Goal: Task Accomplishment & Management: Use online tool/utility

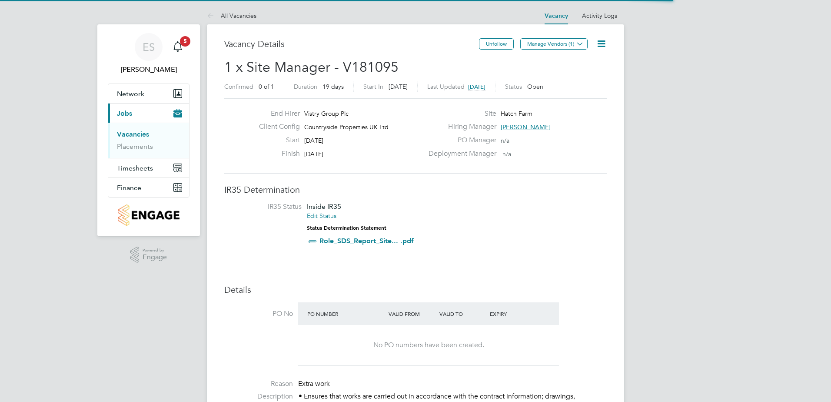
scroll to position [26, 61]
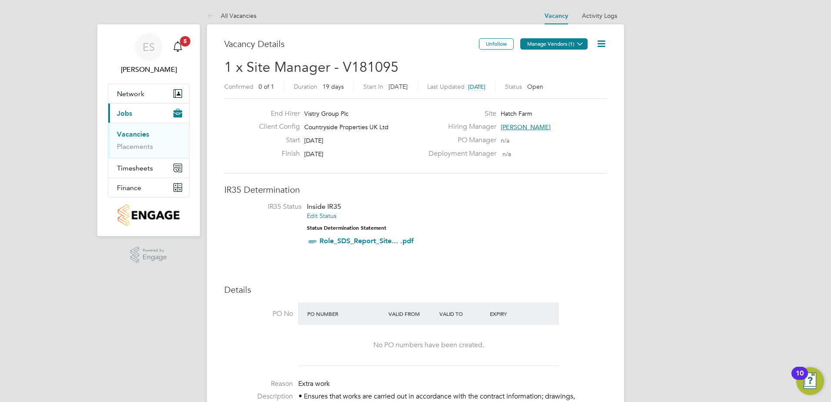
click at [578, 45] on icon at bounding box center [580, 43] width 7 height 7
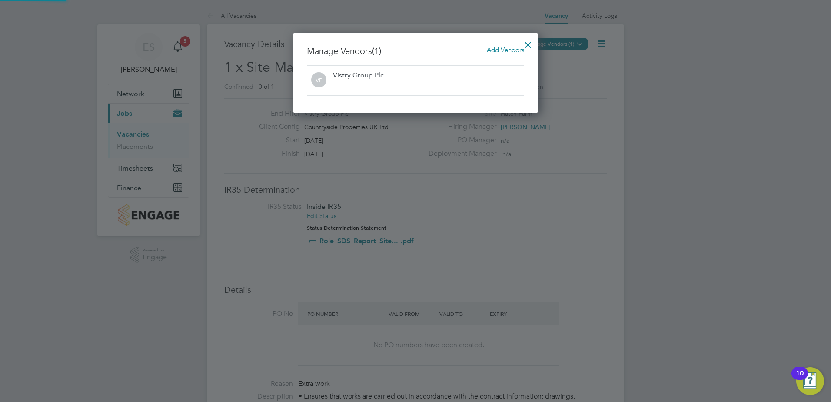
scroll to position [80, 246]
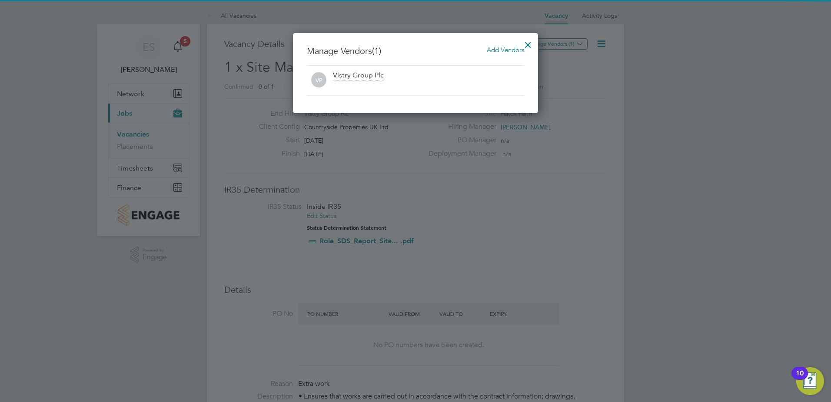
click at [366, 75] on div "Vistry Group Plc" at bounding box center [358, 76] width 51 height 10
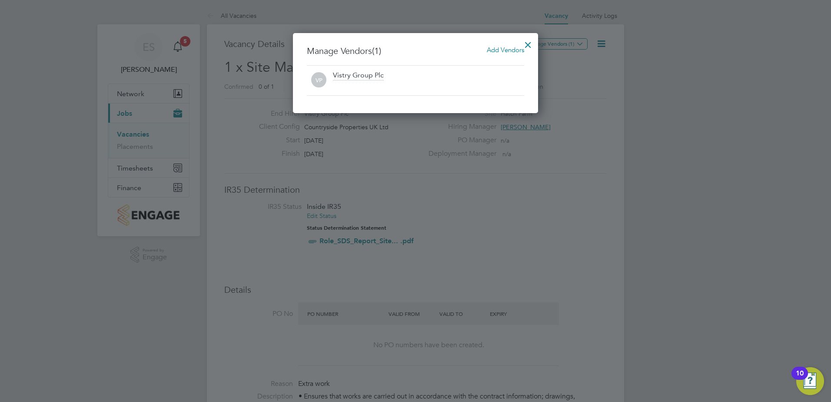
click at [511, 48] on span "Add Vendors" at bounding box center [505, 50] width 37 height 8
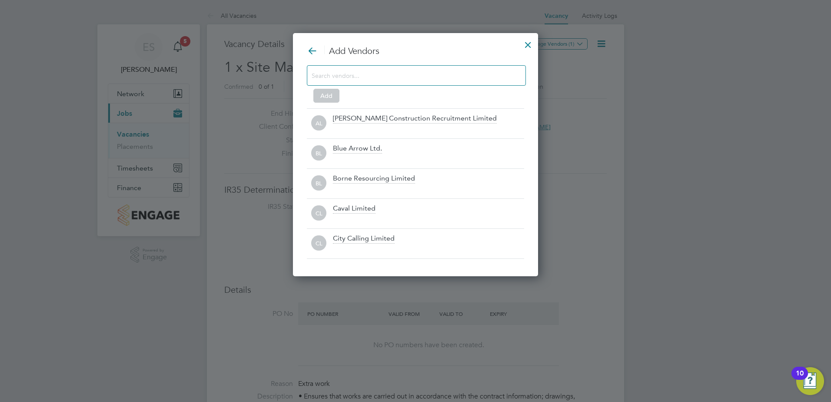
scroll to position [244, 246]
click at [410, 73] on input at bounding box center [410, 75] width 196 height 11
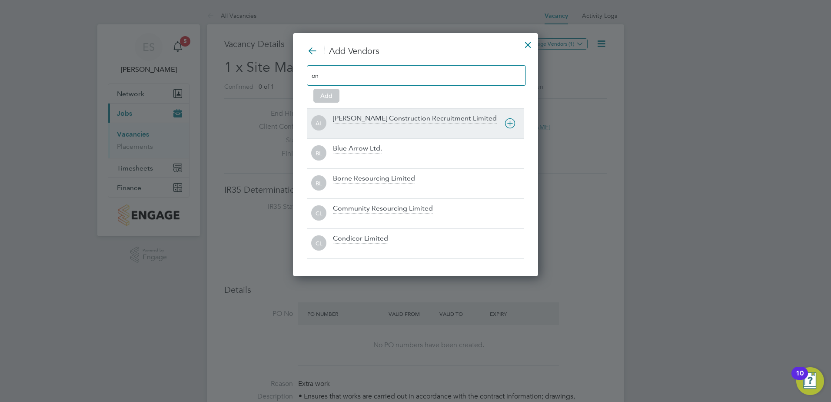
type input "o"
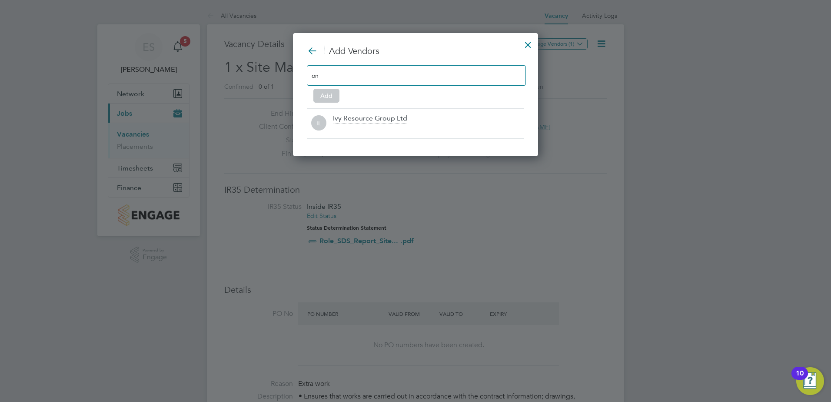
scroll to position [0, 0]
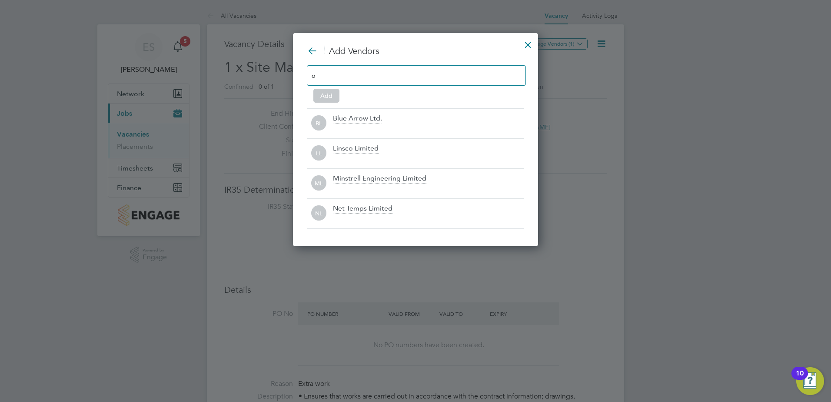
type input "o"
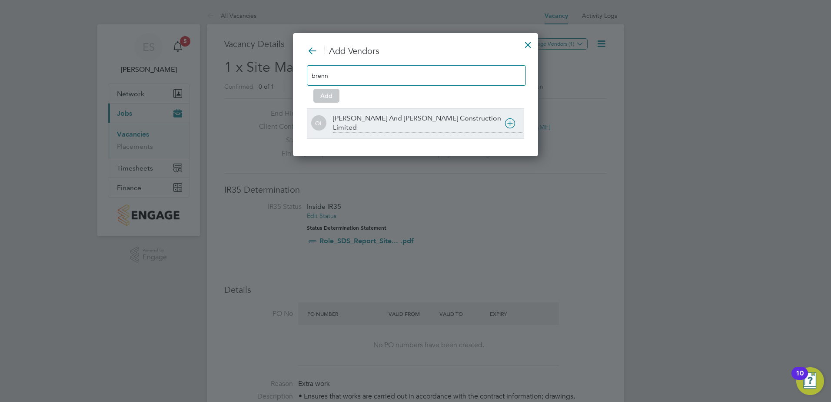
type input "brenn"
click at [510, 125] on icon at bounding box center [510, 123] width 11 height 11
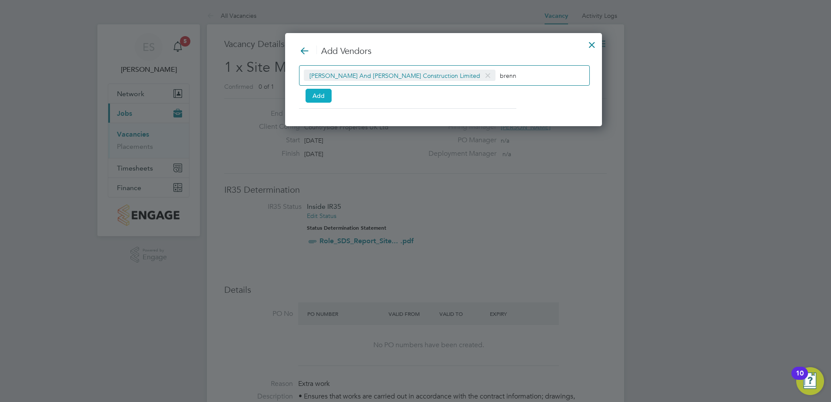
click at [322, 92] on button "Add" at bounding box center [319, 96] width 26 height 14
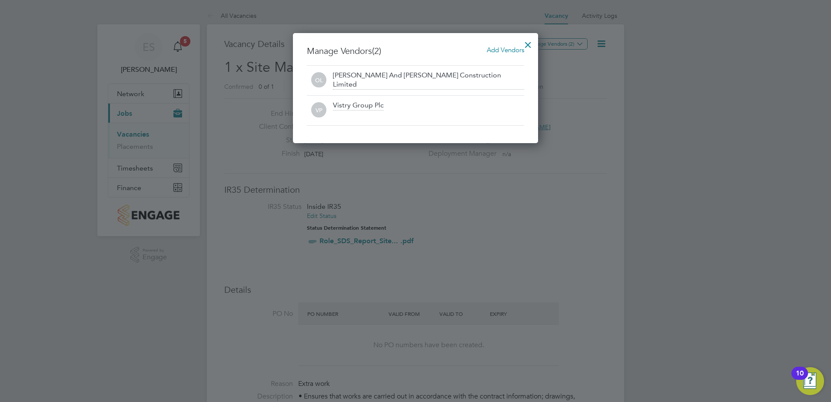
click at [527, 41] on div at bounding box center [528, 43] width 16 height 16
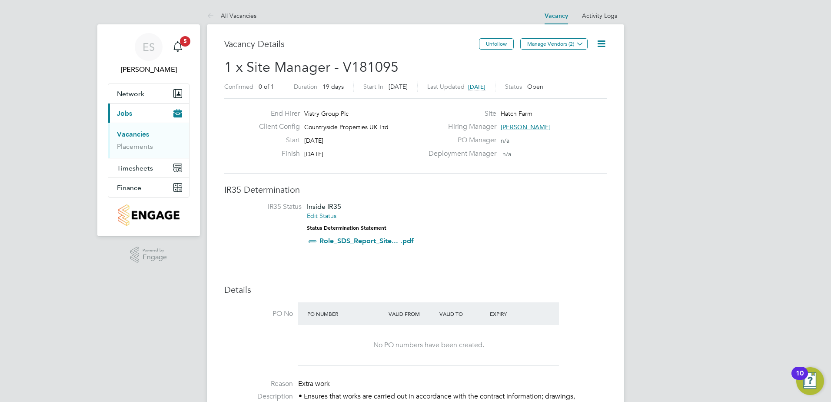
click at [567, 213] on li "IR35 Status Inside IR35 Edit Status Status Determination Statement Role_SDS_Rep…" at bounding box center [415, 225] width 365 height 47
